Goal: Transaction & Acquisition: Purchase product/service

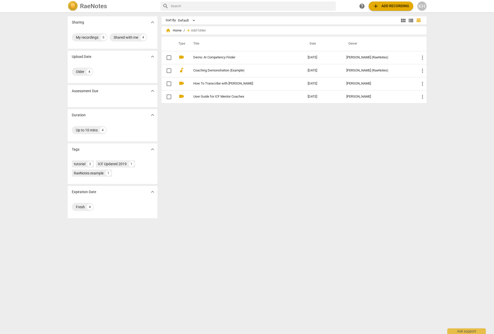
click at [390, 6] on span "add Add recording" at bounding box center [390, 6] width 36 height 6
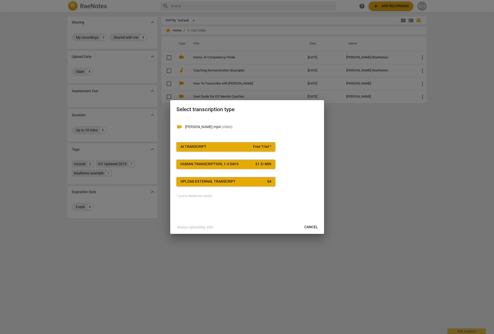
click at [225, 181] on div "Upload external transcript" at bounding box center [207, 181] width 55 height 5
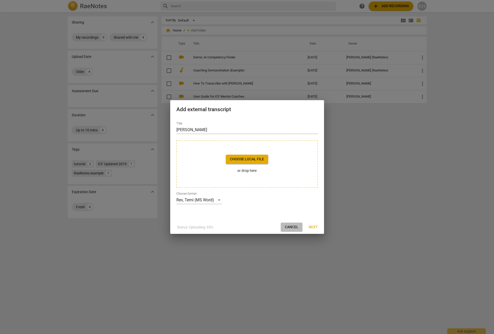
click at [289, 229] on span "Cancel" at bounding box center [292, 227] width 14 height 5
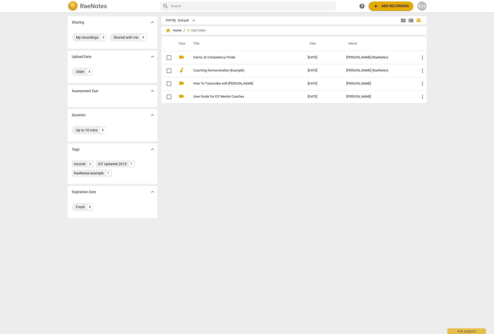
click at [291, 168] on div "Sort By Default view_module view_list table_chart home Home / add Add folder Ty…" at bounding box center [295, 173] width 269 height 314
click at [385, 7] on span "add Add recording" at bounding box center [390, 6] width 36 height 6
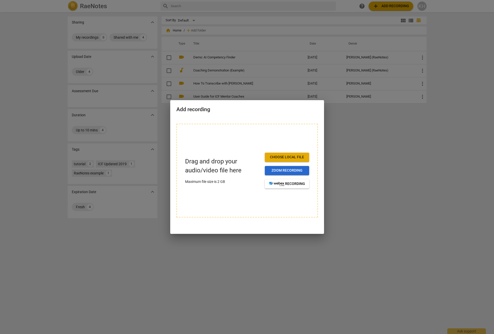
click at [292, 170] on span "Zoom recording" at bounding box center [287, 170] width 36 height 5
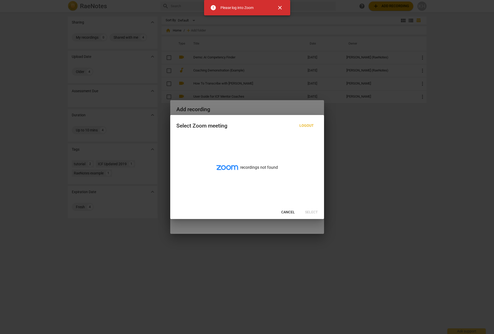
click at [286, 212] on span "Cancel" at bounding box center [288, 212] width 14 height 5
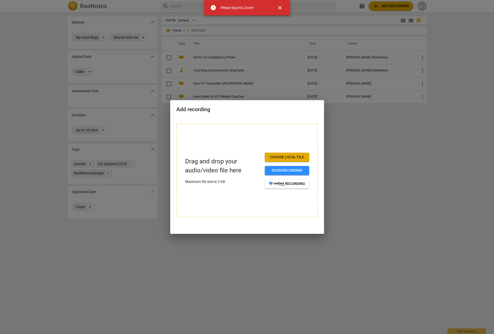
click at [336, 149] on div at bounding box center [247, 167] width 494 height 334
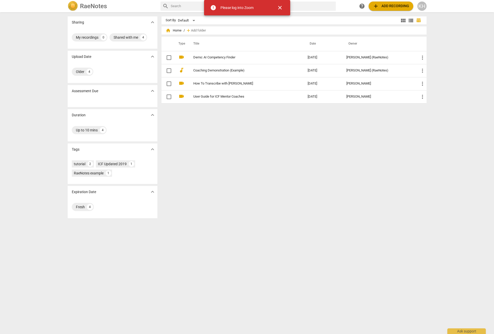
click at [303, 127] on div "Sort By Default view_module view_list table_chart home Home / add Add folder Ty…" at bounding box center [295, 173] width 269 height 314
click at [283, 9] on span "close" at bounding box center [280, 8] width 12 height 6
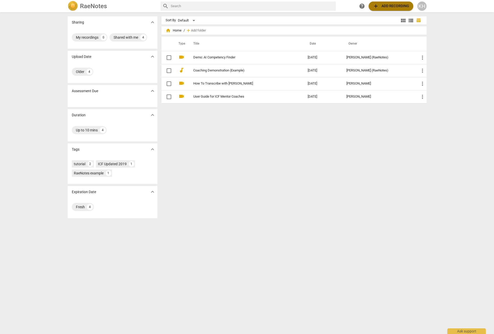
click at [396, 5] on span "add Add recording" at bounding box center [390, 6] width 36 height 6
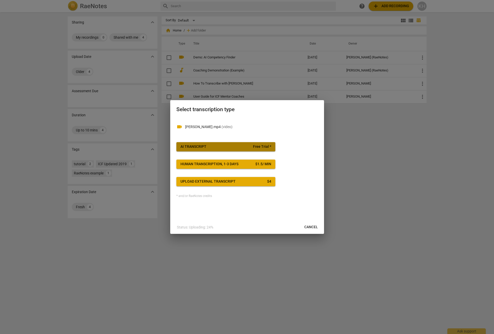
click at [232, 146] on span "AI Transcript Free Trial *" at bounding box center [225, 146] width 91 height 5
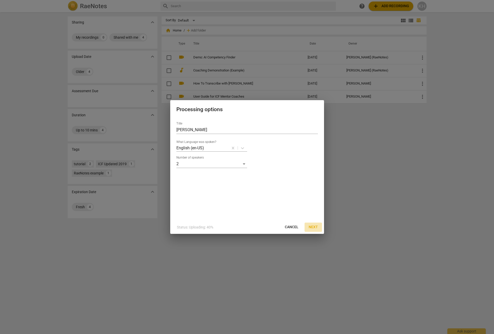
click at [313, 228] on span "Next" at bounding box center [312, 227] width 9 height 5
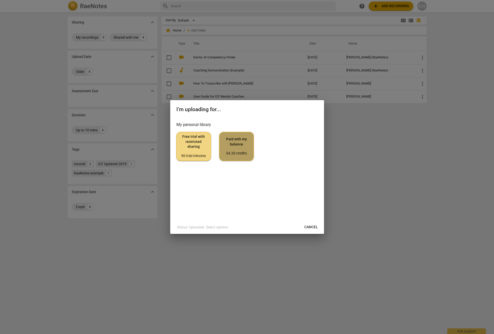
click at [240, 149] on span "Paid with my balance $4.20 credits" at bounding box center [236, 146] width 26 height 19
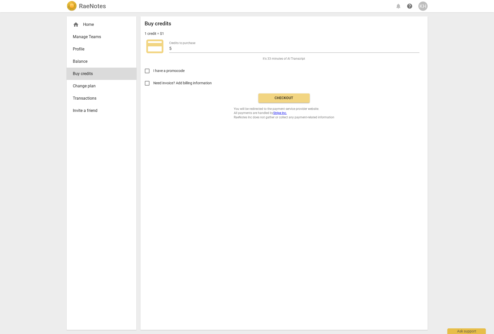
click at [273, 99] on span "Checkout" at bounding box center [283, 98] width 43 height 5
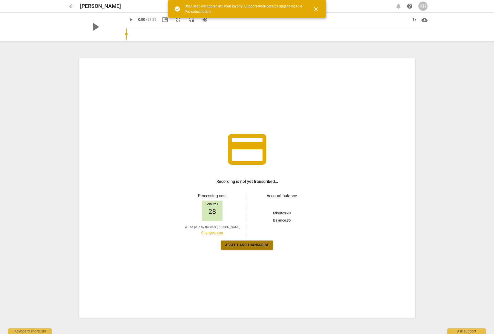
click at [265, 248] on button "Accept and transcribe" at bounding box center [247, 245] width 52 height 9
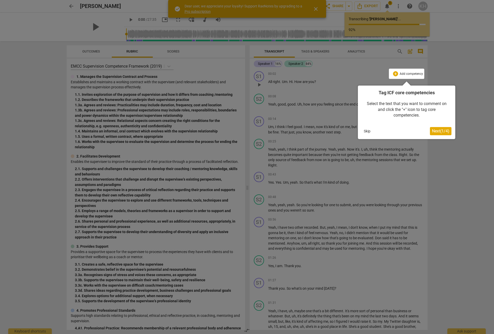
click at [439, 132] on span "Next ( 1 / 4 )" at bounding box center [440, 131] width 17 height 5
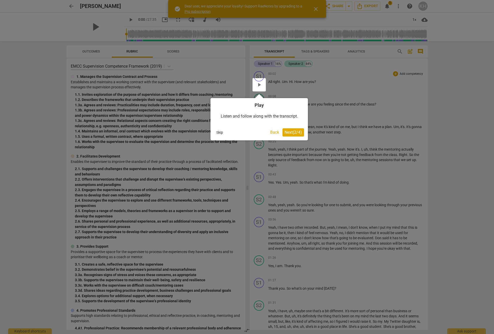
click at [296, 132] on span "Next ( 2 / 4 )" at bounding box center [292, 132] width 17 height 5
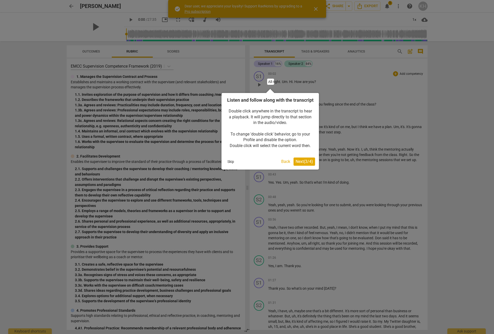
click at [310, 164] on span "Next ( 3 / 4 )" at bounding box center [303, 161] width 17 height 5
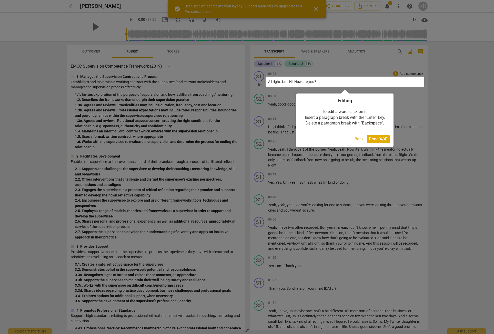
click at [378, 139] on span "Done ( 4 / 4 )" at bounding box center [378, 139] width 19 height 5
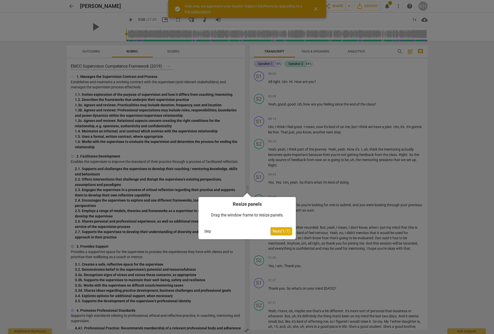
click at [282, 230] on span "Next ( 1 / 7 )" at bounding box center [280, 231] width 17 height 5
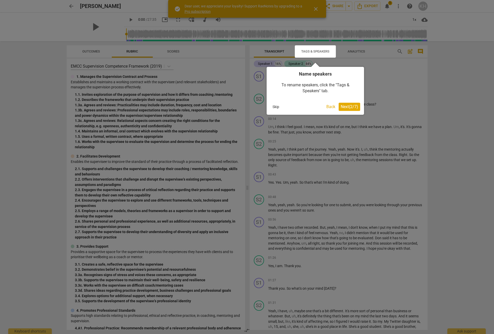
click at [351, 106] on span "Next ( 2 / 7 )" at bounding box center [348, 106] width 17 height 5
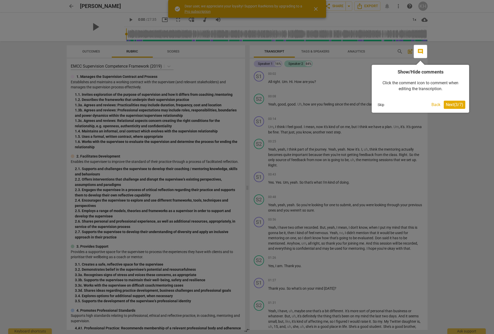
click at [451, 105] on span "Next ( 3 / 7 )" at bounding box center [453, 104] width 17 height 5
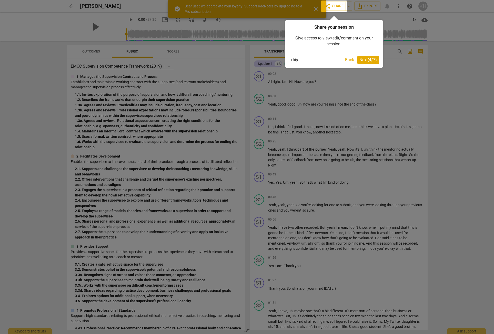
click at [367, 62] on button "Next ( 4 / 7 )" at bounding box center [368, 60] width 22 height 8
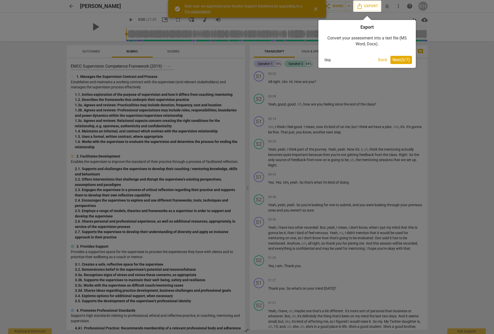
click at [404, 63] on button "Next ( 5 / 7 )" at bounding box center [401, 60] width 22 height 8
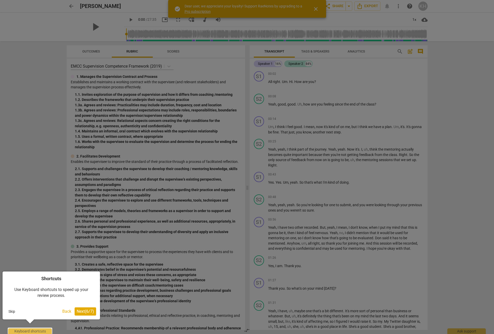
click at [91, 310] on span "Next ( 6 / 7 )" at bounding box center [85, 311] width 17 height 5
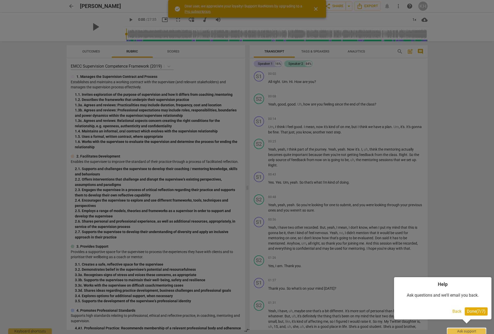
click at [475, 311] on span "Done ( 7 / 7 )" at bounding box center [475, 311] width 19 height 5
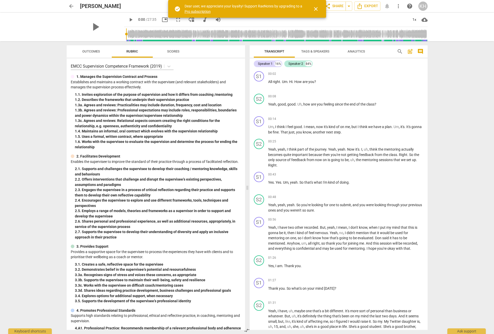
click at [315, 9] on span "close" at bounding box center [316, 9] width 6 height 6
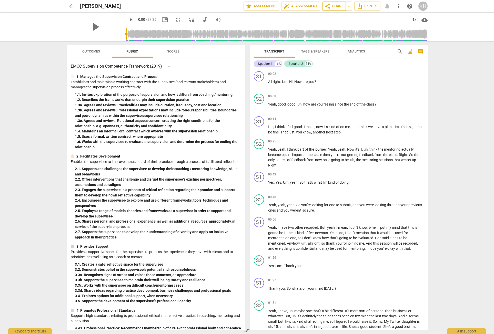
click at [338, 8] on span "share Share" at bounding box center [333, 6] width 19 height 6
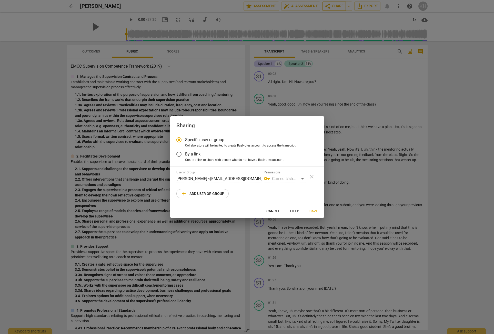
radio input "false"
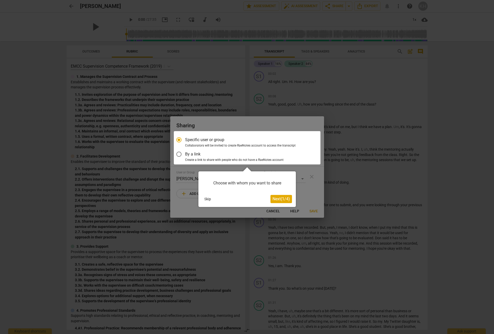
click at [180, 154] on div at bounding box center [247, 147] width 147 height 33
click at [283, 201] on button "Next ( 1 / 4 )" at bounding box center [281, 199] width 22 height 8
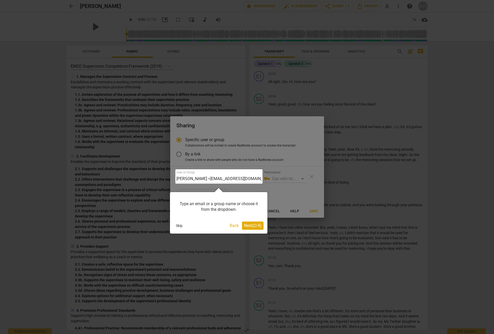
click at [255, 227] on span "Next ( 2 / 4 )" at bounding box center [252, 225] width 17 height 5
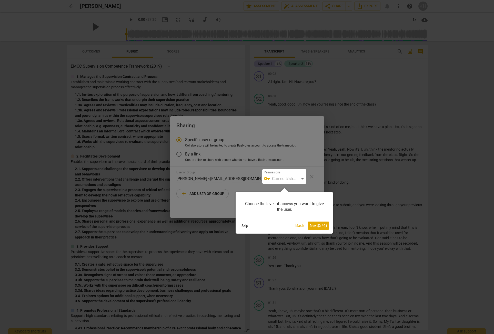
click at [312, 224] on span "Next ( 3 / 4 )" at bounding box center [317, 225] width 17 height 5
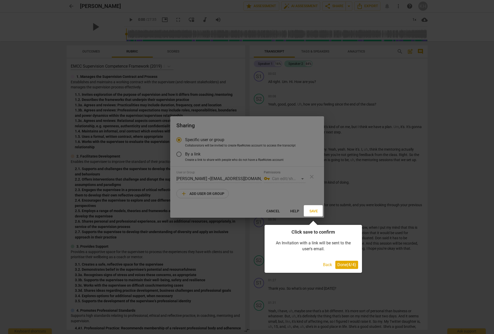
click at [348, 264] on span "Done ( 4 / 4 )" at bounding box center [346, 264] width 19 height 5
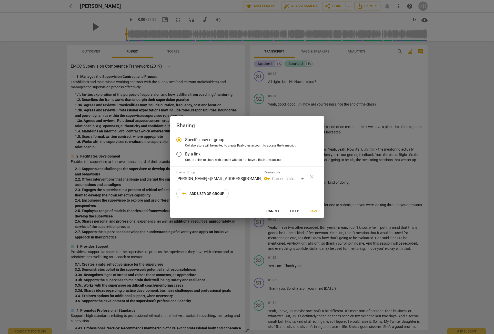
click at [180, 154] on input "By a link" at bounding box center [179, 154] width 12 height 12
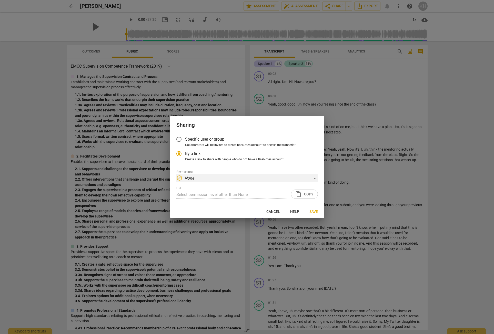
click at [199, 180] on div "block None" at bounding box center [246, 178] width 141 height 8
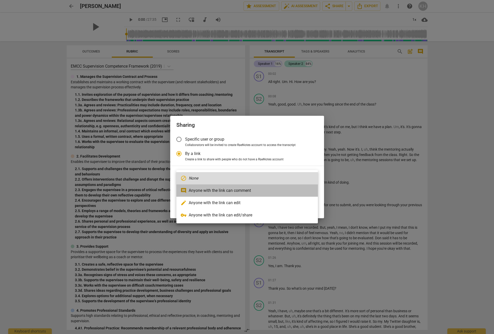
click at [198, 193] on li "comment Anyone with the link can comment" at bounding box center [246, 190] width 141 height 12
radio input "false"
type input "https://app.raenotes.com/meeting/64e611fff2934022b528d7e6358e7278?success=5"
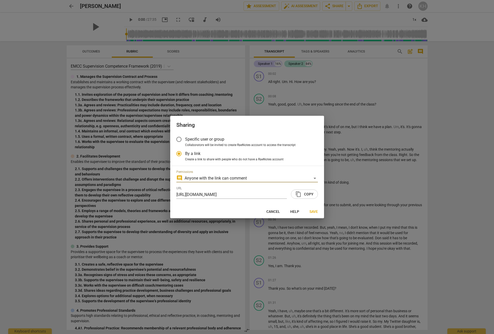
click at [313, 196] on span "content_copy Copy" at bounding box center [304, 194] width 18 height 6
click at [317, 212] on span "Save" at bounding box center [313, 211] width 8 height 5
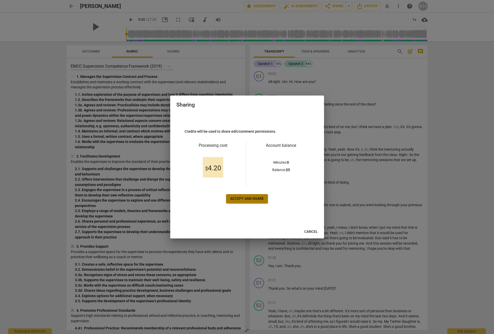
click at [247, 199] on span "Accept and share" at bounding box center [247, 198] width 34 height 5
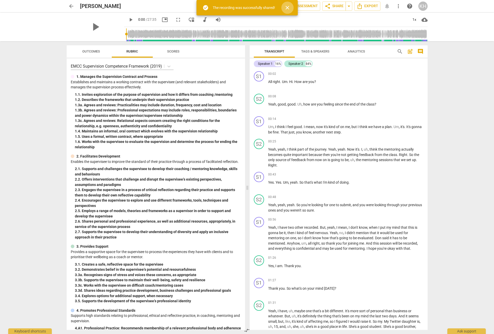
click at [288, 9] on span "close" at bounding box center [287, 8] width 6 height 6
click at [349, 8] on span "arrow_drop_down" at bounding box center [349, 6] width 6 height 6
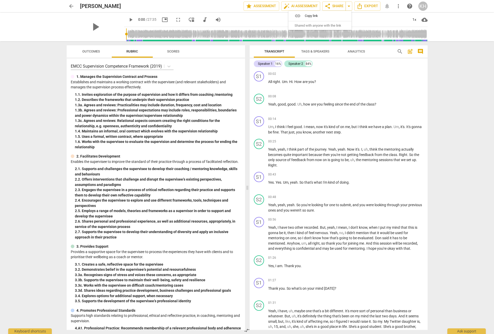
click at [321, 16] on span "Copy link" at bounding box center [323, 15] width 36 height 5
